Goal: Task Accomplishment & Management: Manage account settings

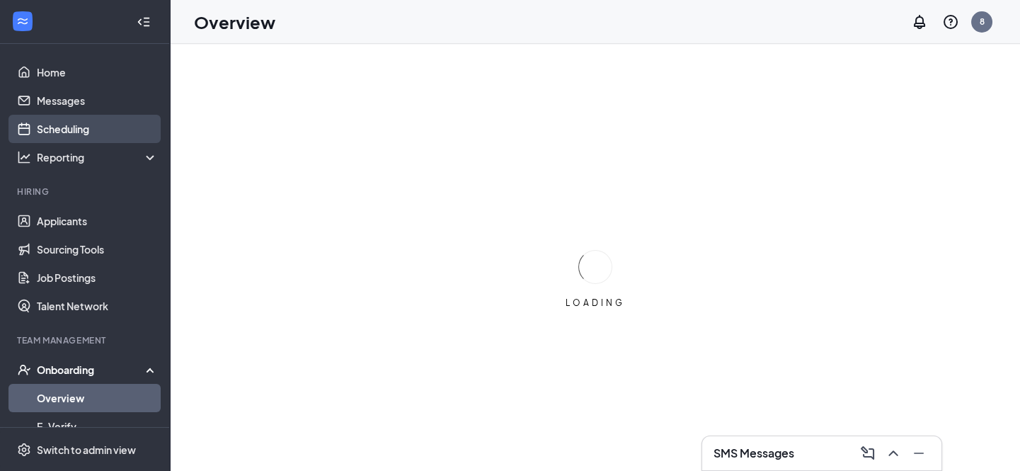
click at [60, 124] on link "Scheduling" at bounding box center [97, 129] width 121 height 28
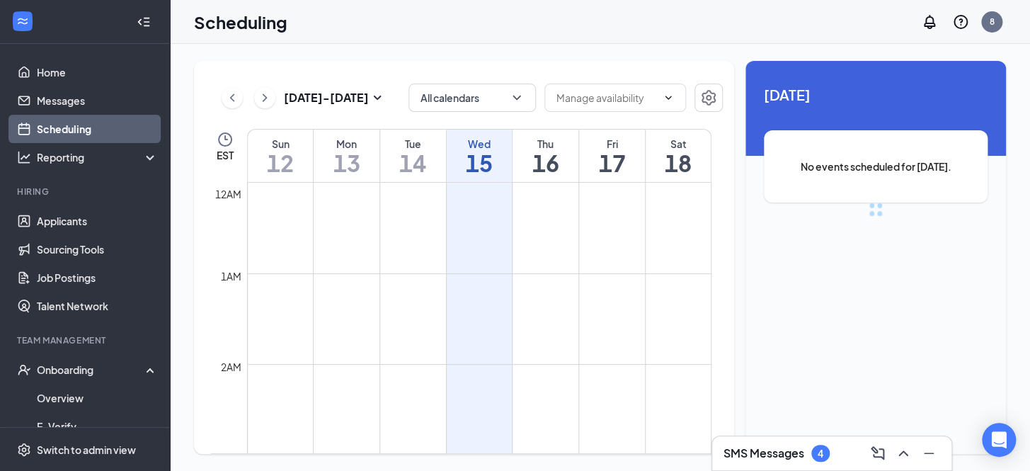
scroll to position [694, 0]
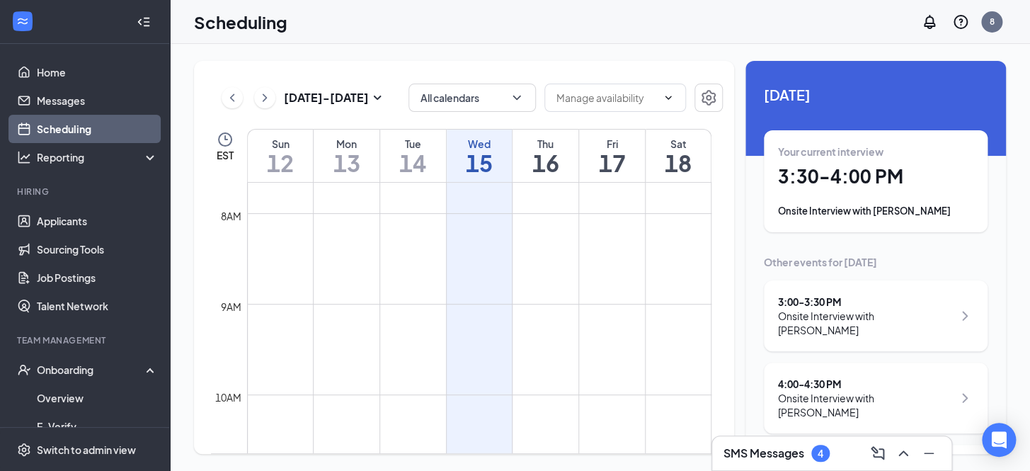
click at [531, 159] on h1 "16" at bounding box center [545, 163] width 66 height 24
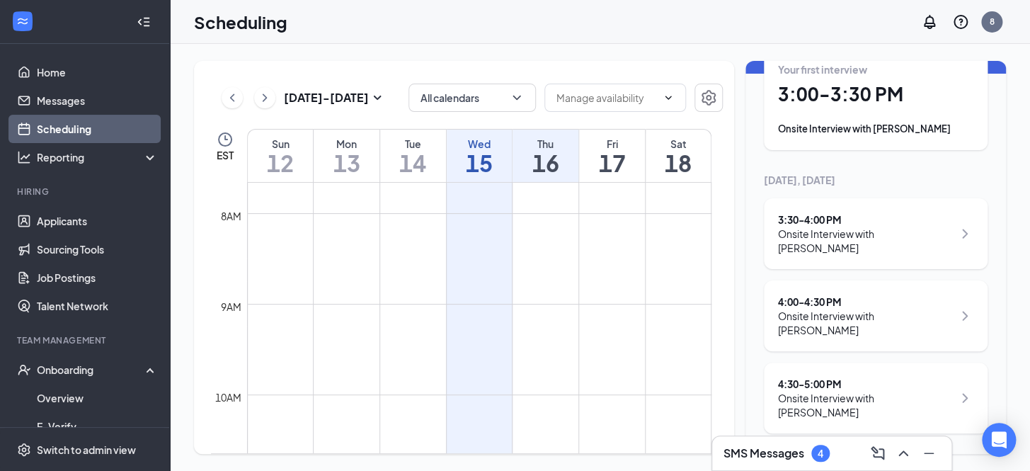
scroll to position [84, 0]
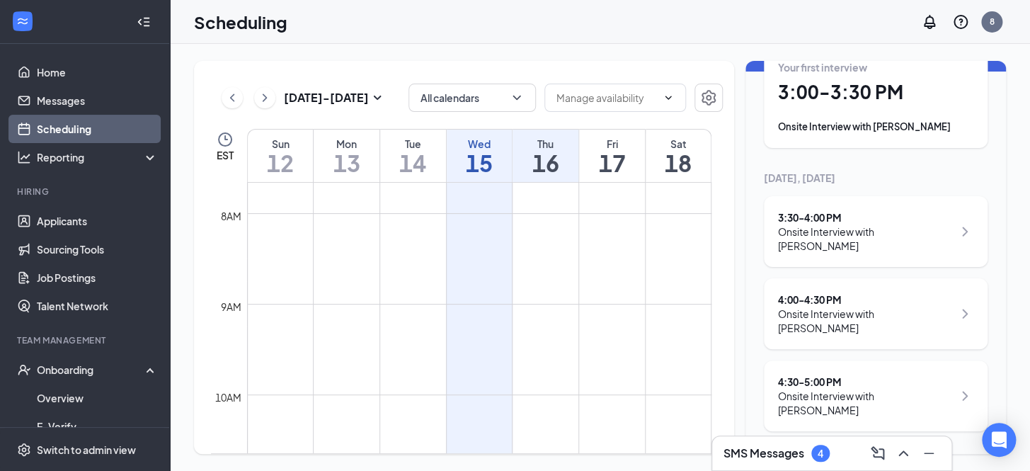
click at [430, 155] on h1 "14" at bounding box center [413, 163] width 66 height 24
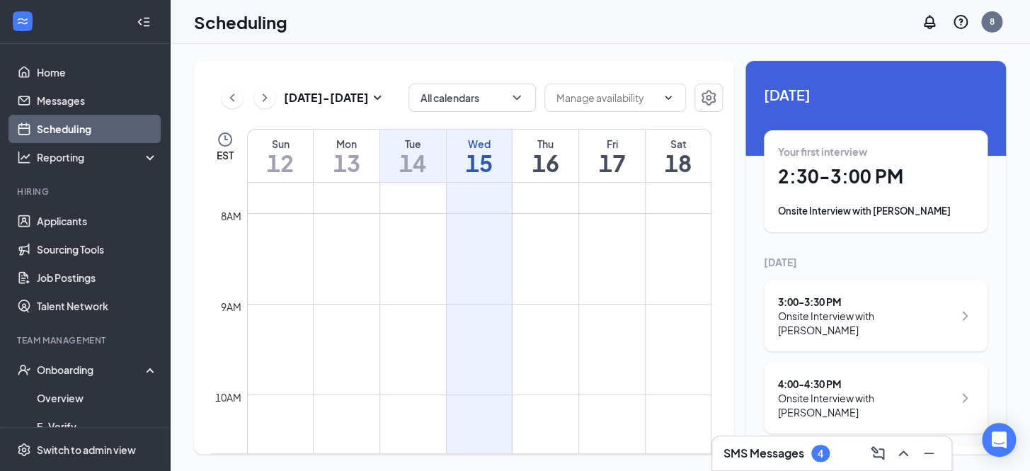
click at [460, 158] on h1 "15" at bounding box center [480, 163] width 66 height 24
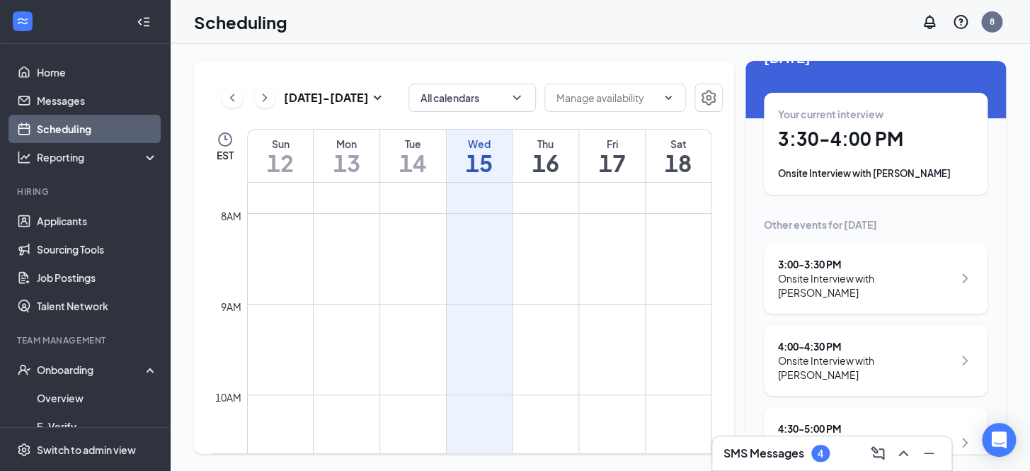
scroll to position [70, 0]
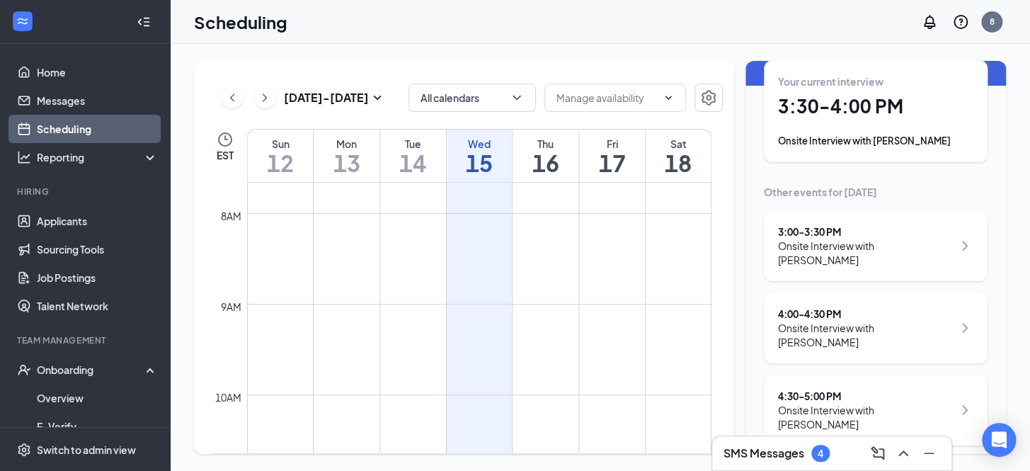
click at [772, 457] on h3 "SMS Messages" at bounding box center [763, 453] width 81 height 16
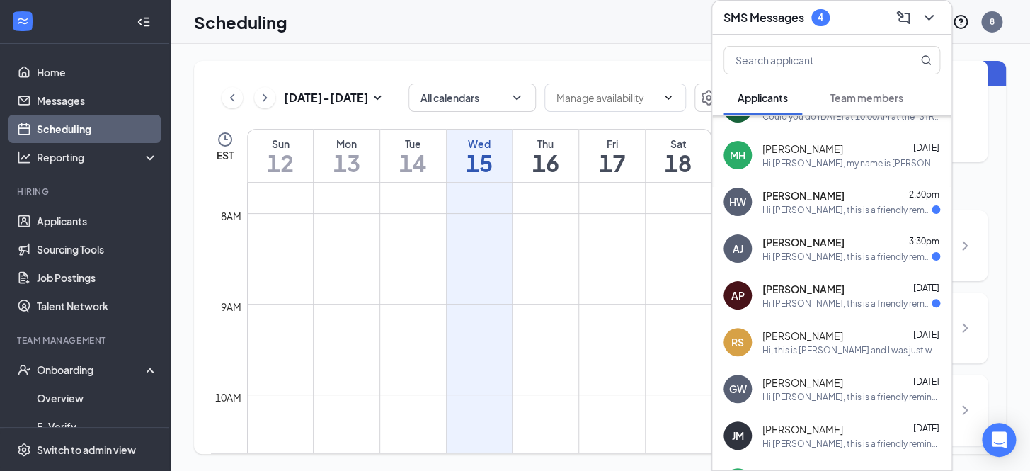
scroll to position [128, 0]
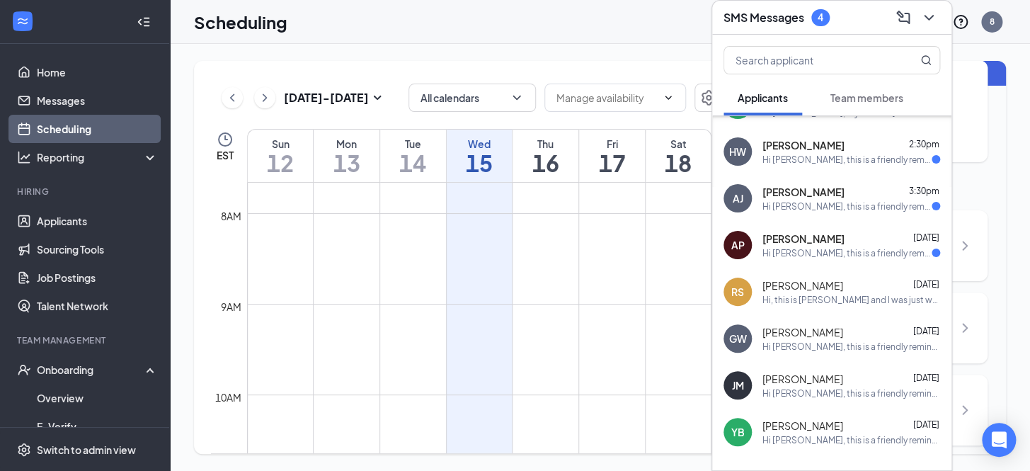
click at [825, 308] on div "RS [PERSON_NAME] [DATE] Hi, this is [PERSON_NAME] and I was just wanting to che…" at bounding box center [831, 291] width 239 height 47
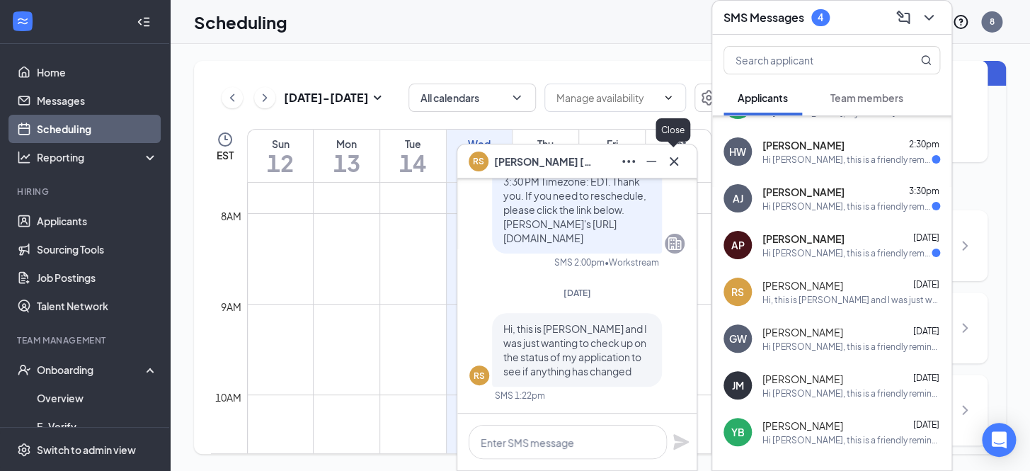
click at [675, 162] on icon "Cross" at bounding box center [674, 160] width 8 height 8
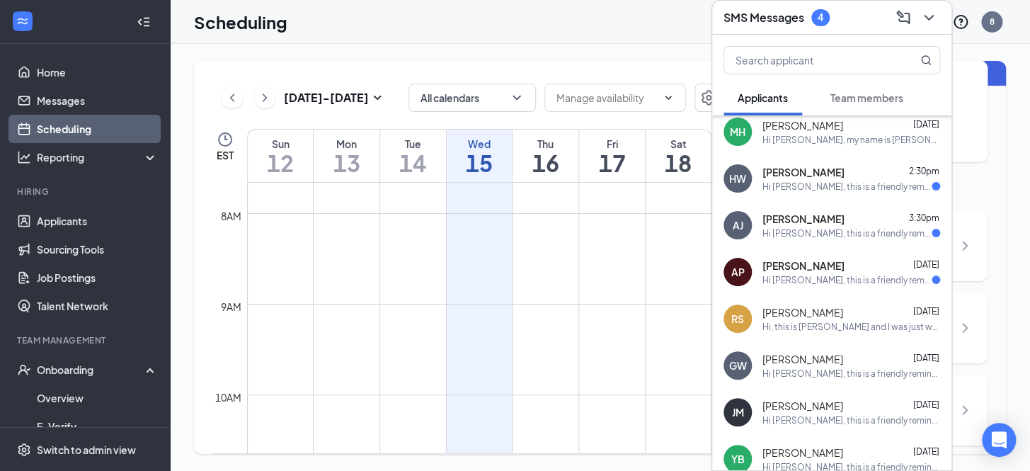
scroll to position [0, 0]
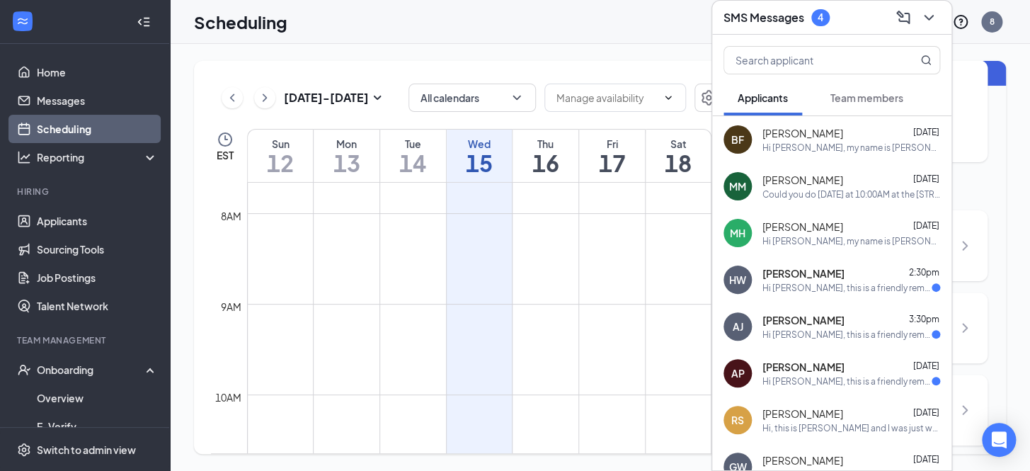
click at [868, 239] on div "Hi [PERSON_NAME], my name is [PERSON_NAME] and I am the Area Supervisor for the…" at bounding box center [851, 241] width 178 height 12
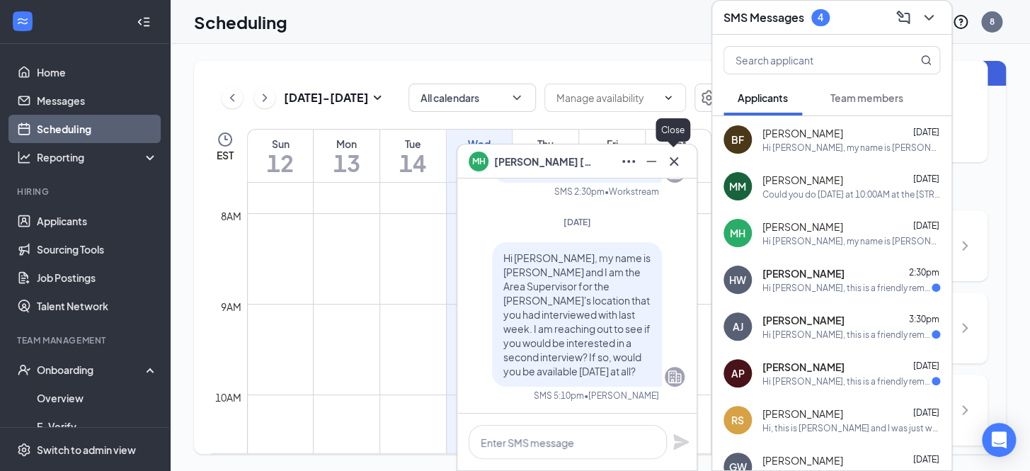
click at [682, 169] on div at bounding box center [673, 161] width 23 height 23
click at [677, 162] on icon "Cross" at bounding box center [673, 161] width 17 height 17
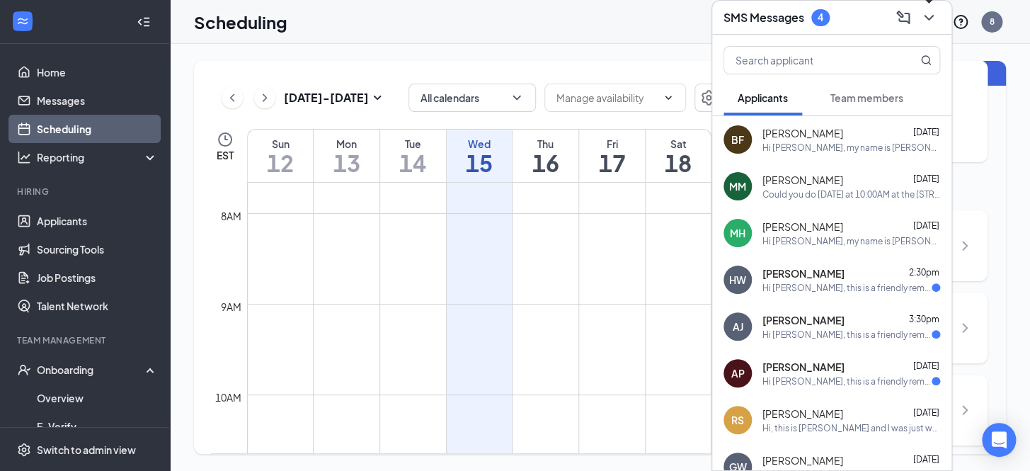
click at [932, 18] on icon "ChevronDown" at bounding box center [928, 17] width 17 height 17
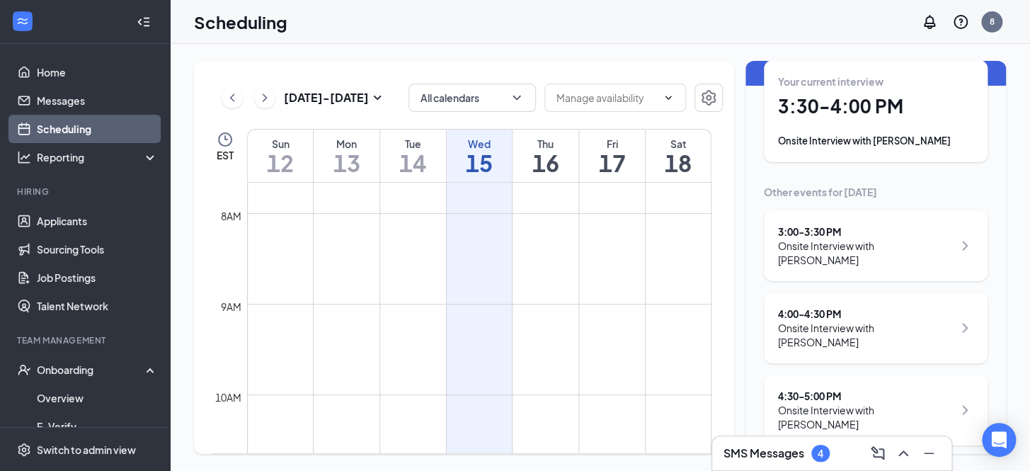
click at [793, 451] on h3 "SMS Messages" at bounding box center [763, 453] width 81 height 16
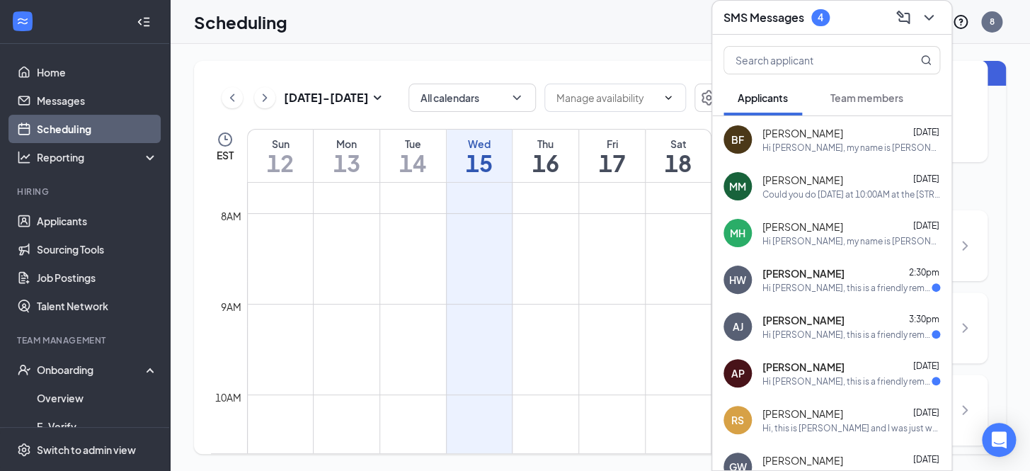
click at [840, 190] on div "Could you do [DATE] at 10:00AM at the [STREET_ADDRESS][PERSON_NAME] location?" at bounding box center [851, 194] width 178 height 12
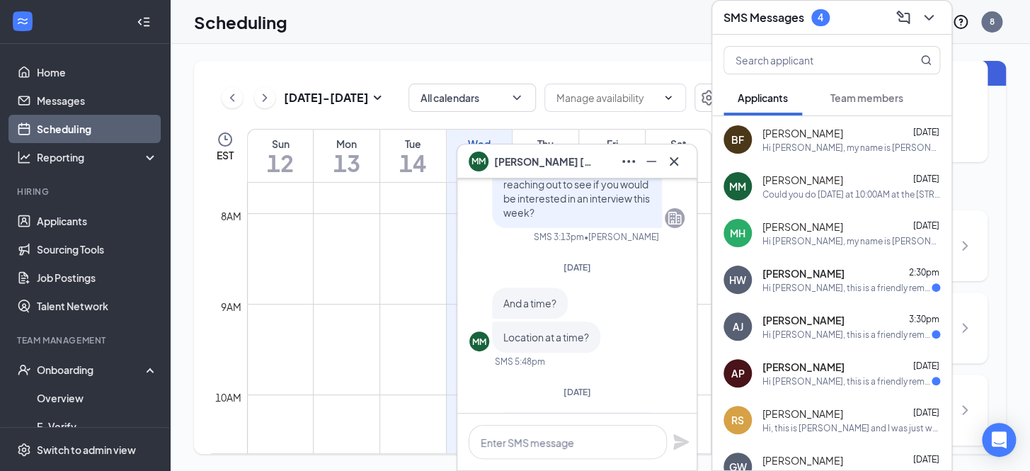
scroll to position [-193, 0]
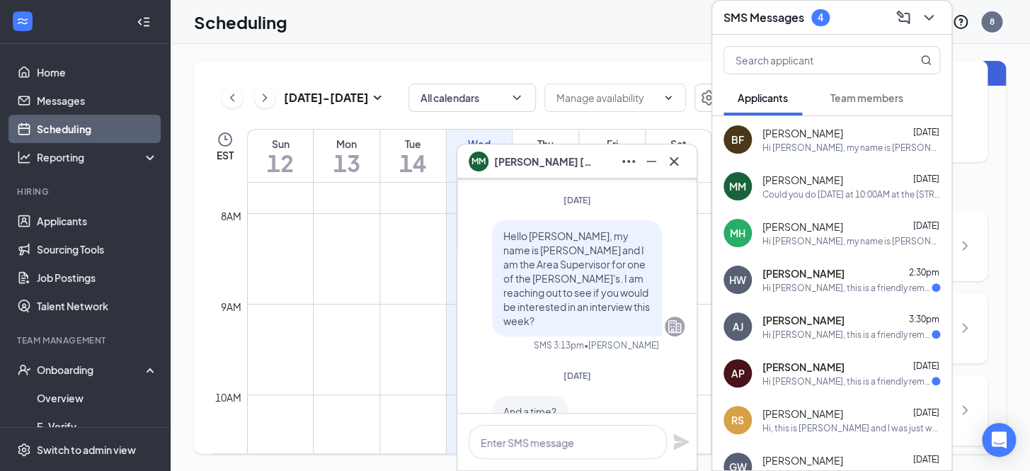
click at [875, 161] on div "BF [PERSON_NAME] [DATE] Hi [PERSON_NAME], my name is [PERSON_NAME]. I am reachi…" at bounding box center [831, 139] width 239 height 47
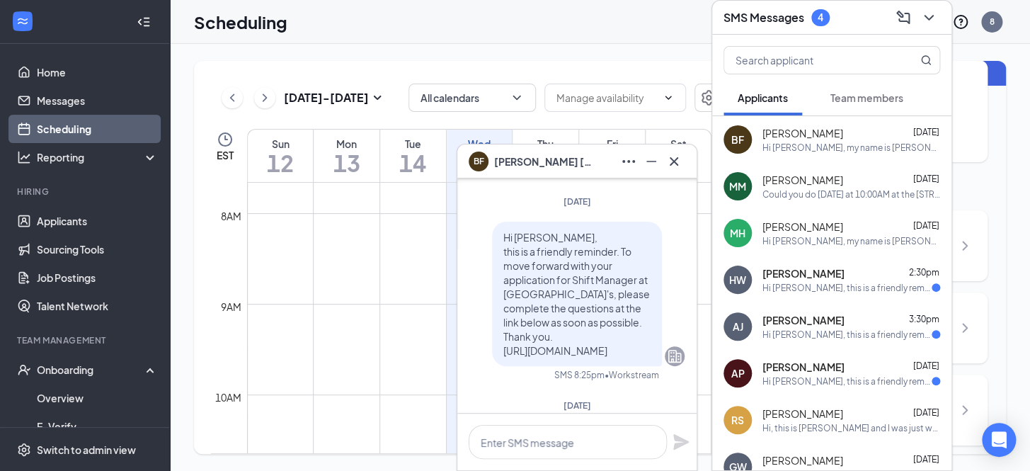
scroll to position [-128, 0]
click at [679, 173] on div "BF [PERSON_NAME]" at bounding box center [576, 161] width 239 height 34
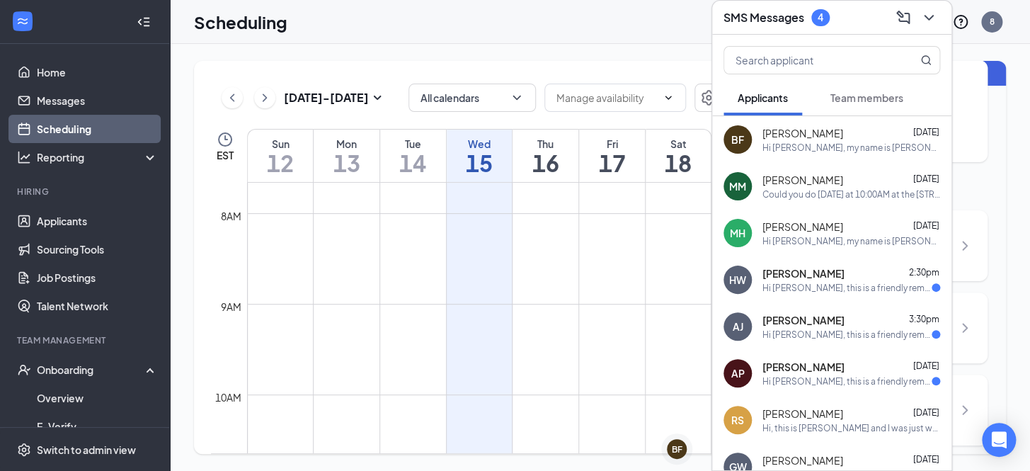
click at [851, 173] on div "[PERSON_NAME] [DATE]" at bounding box center [851, 180] width 178 height 14
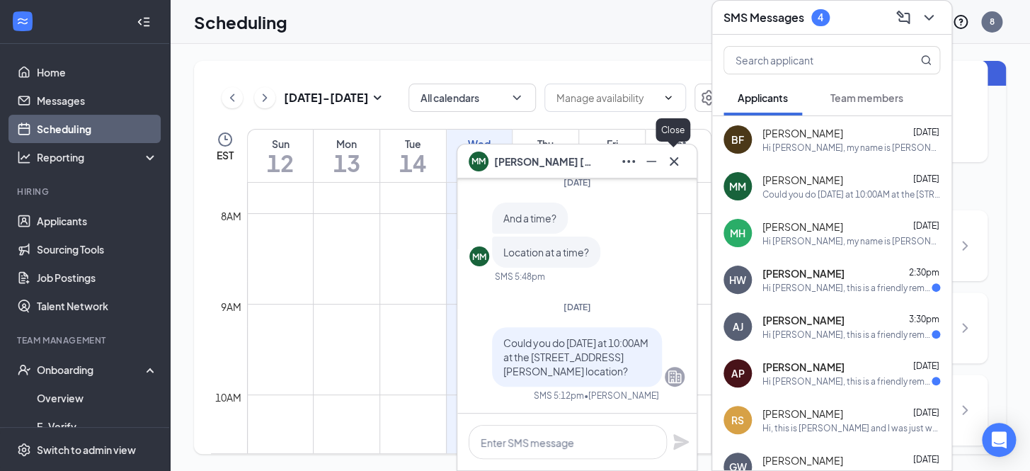
click at [677, 155] on icon "Cross" at bounding box center [673, 161] width 17 height 17
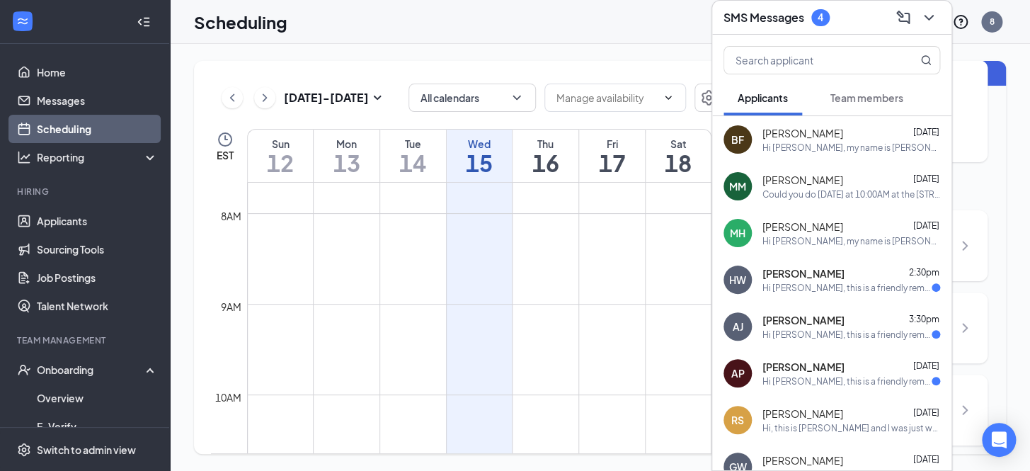
click at [833, 155] on div "BF [PERSON_NAME] [DATE] Hi [PERSON_NAME], my name is [PERSON_NAME]. I am reachi…" at bounding box center [831, 139] width 239 height 47
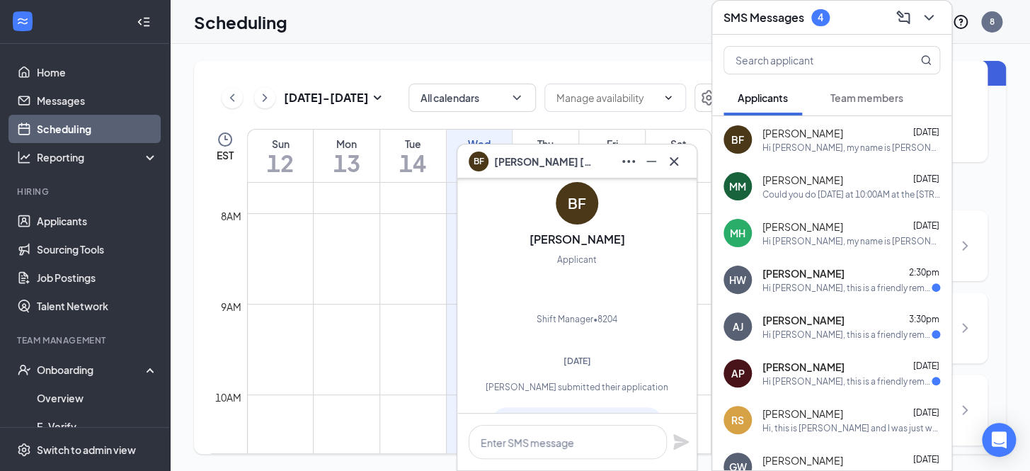
scroll to position [-822, 0]
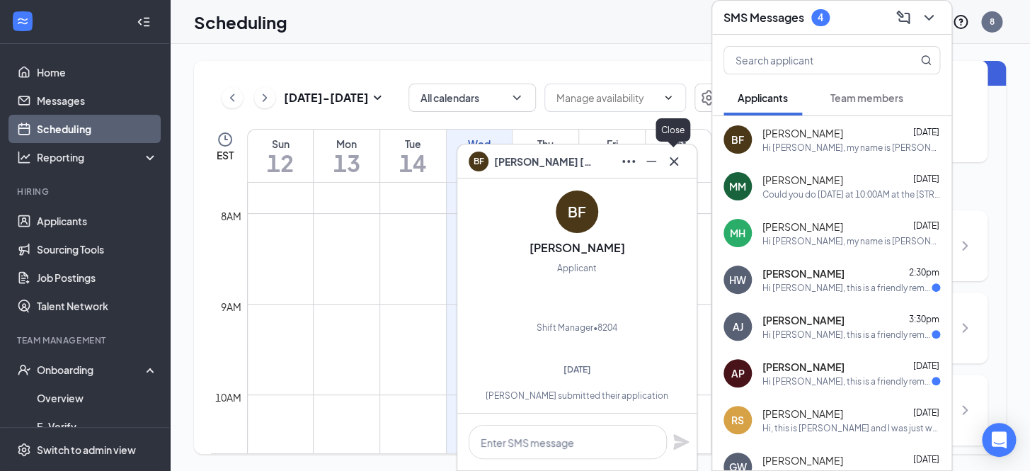
click at [680, 154] on icon "Cross" at bounding box center [673, 161] width 17 height 17
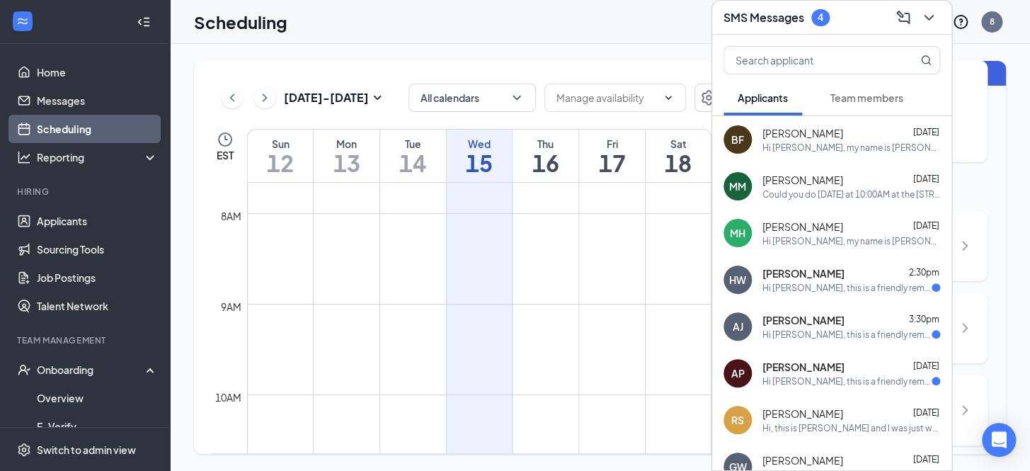
click at [798, 290] on div "Hi [PERSON_NAME], this is a friendly reminder. Your meeting with [PERSON_NAME]'…" at bounding box center [846, 288] width 169 height 12
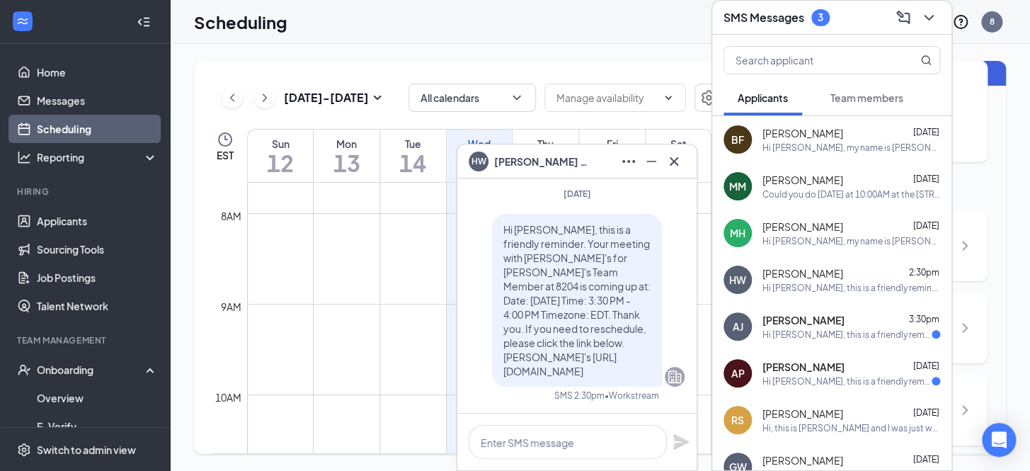
click at [798, 323] on span "[PERSON_NAME]" at bounding box center [803, 320] width 82 height 14
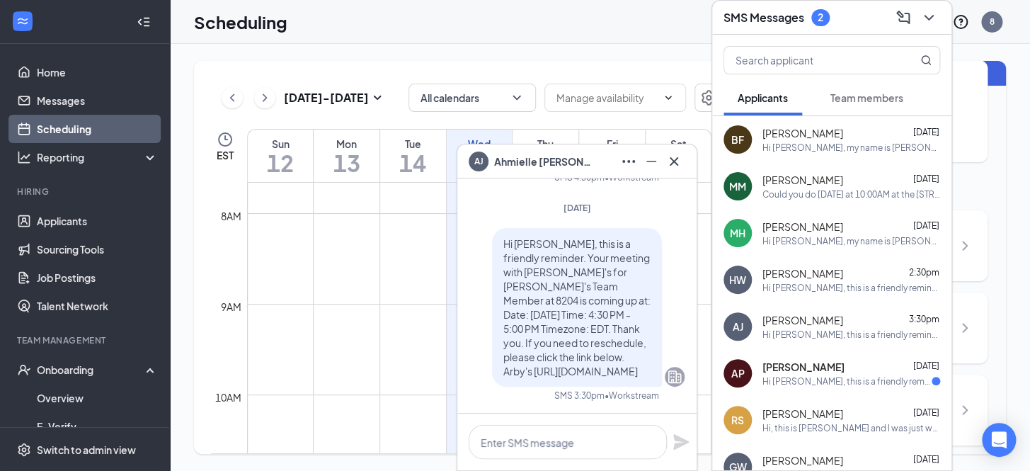
click at [847, 377] on div "Hi [PERSON_NAME], this is a friendly reminder. Your meeting with [PERSON_NAME]'…" at bounding box center [846, 381] width 169 height 12
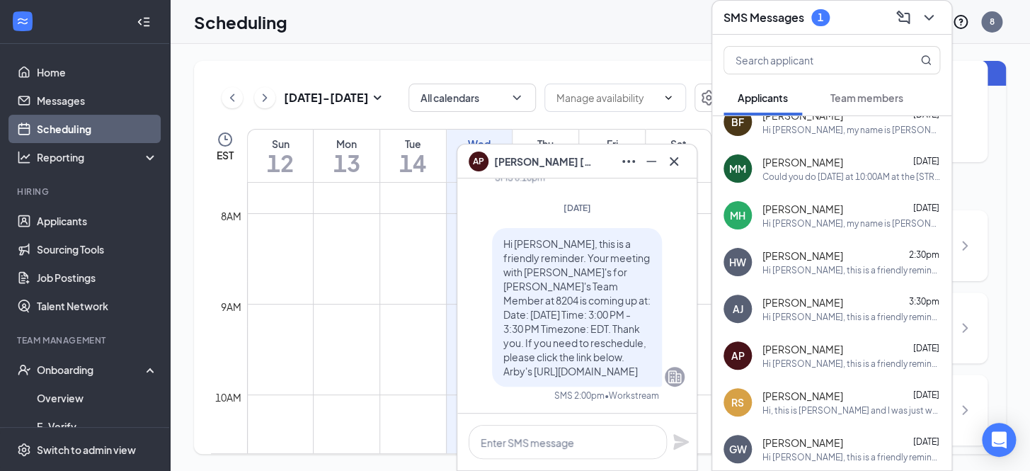
scroll to position [0, 0]
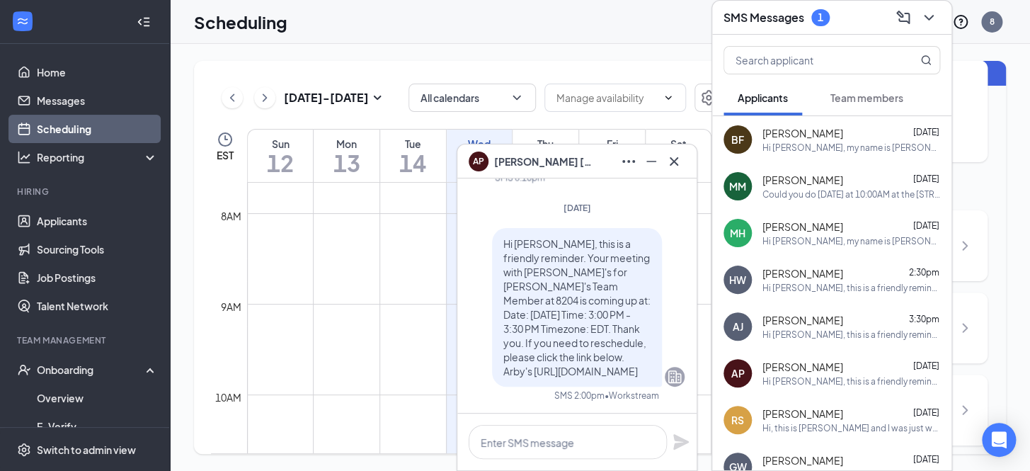
click at [587, 156] on div "AP [PERSON_NAME]" at bounding box center [577, 161] width 217 height 23
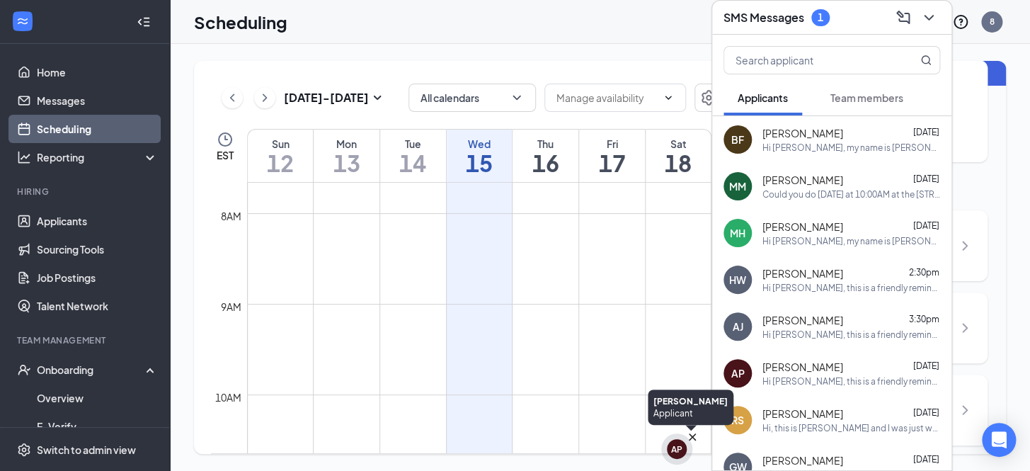
click at [680, 453] on div "AP" at bounding box center [676, 449] width 11 height 12
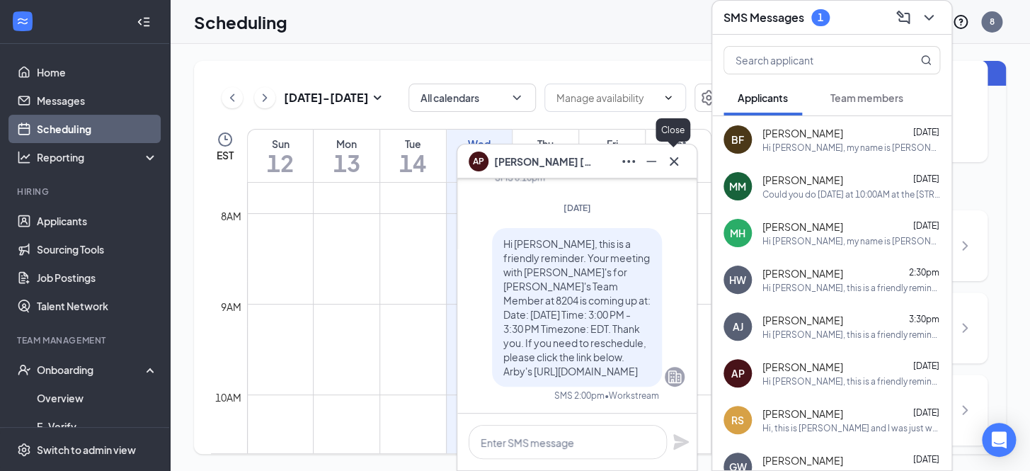
click at [679, 162] on icon "Cross" at bounding box center [673, 161] width 17 height 17
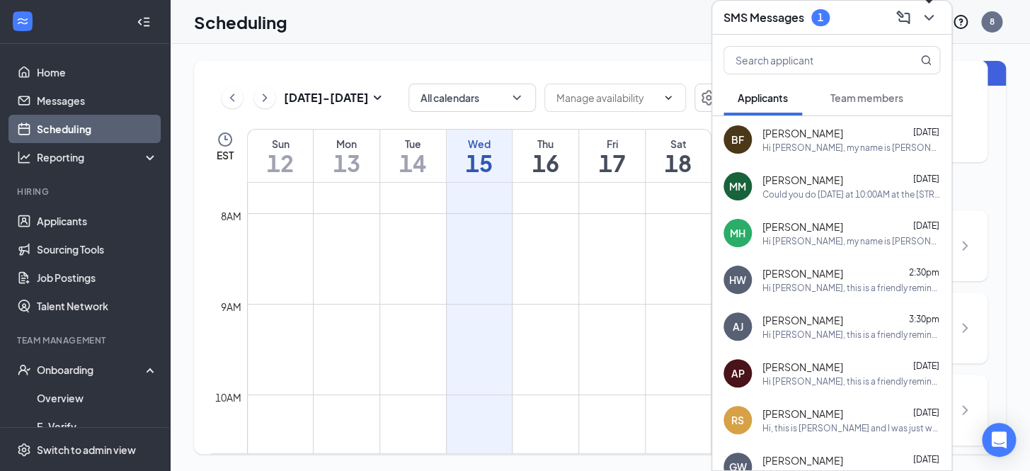
click at [927, 21] on icon "ChevronDown" at bounding box center [928, 17] width 17 height 17
